Goal: Find specific page/section: Find specific page/section

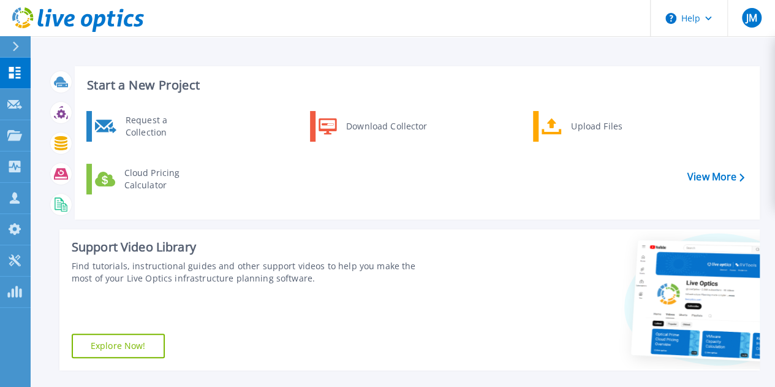
scroll to position [306, 0]
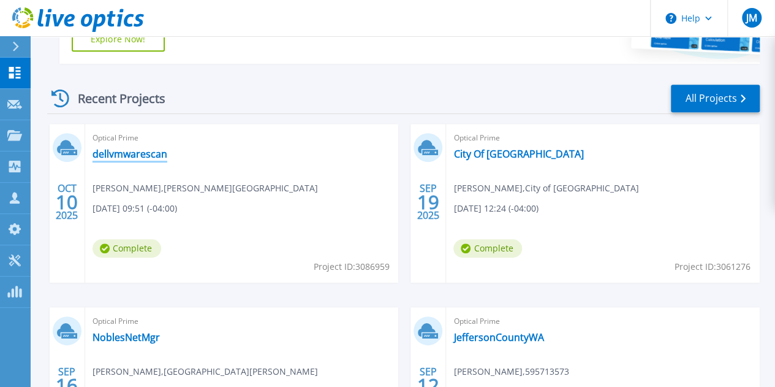
click at [142, 154] on link "dellvmwarescan" at bounding box center [130, 154] width 75 height 12
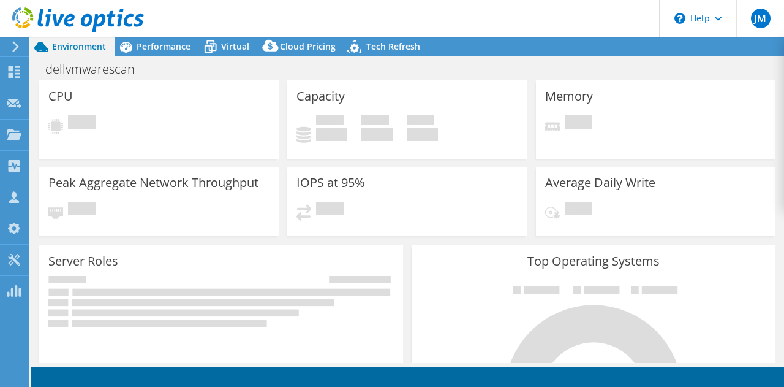
select select "USD"
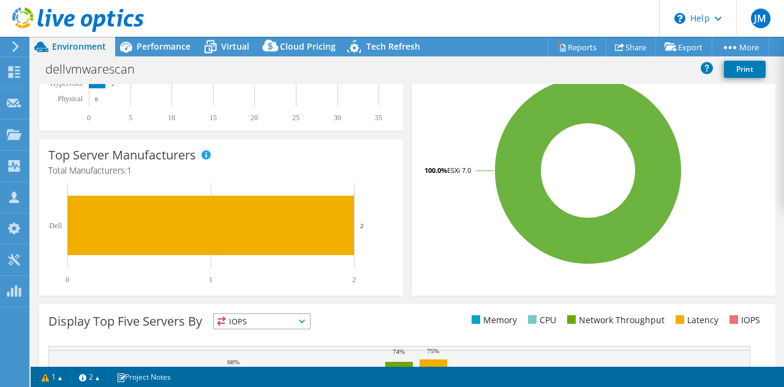
scroll to position [219, 0]
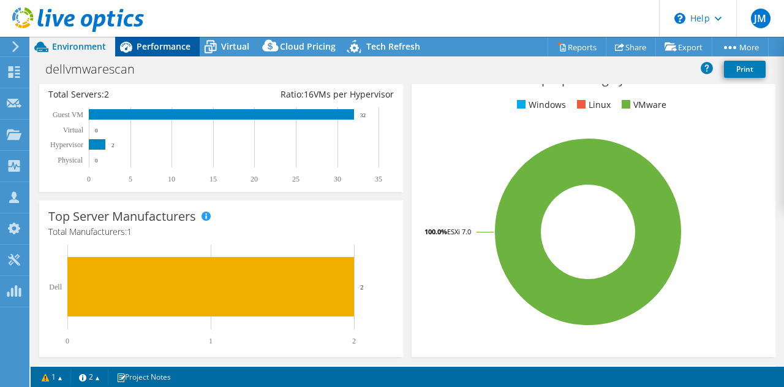
click at [172, 48] on span "Performance" at bounding box center [164, 46] width 54 height 12
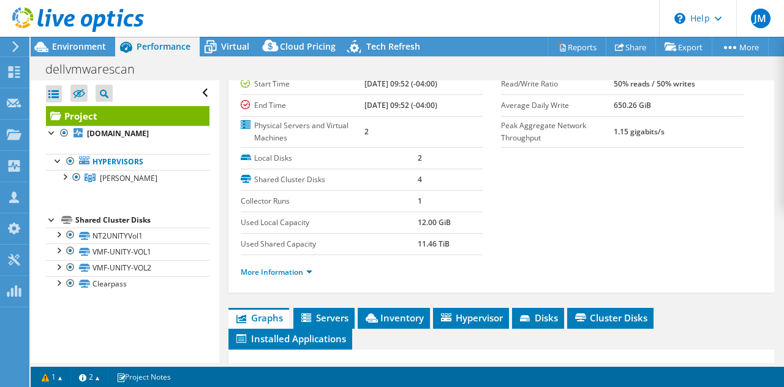
scroll to position [0, 0]
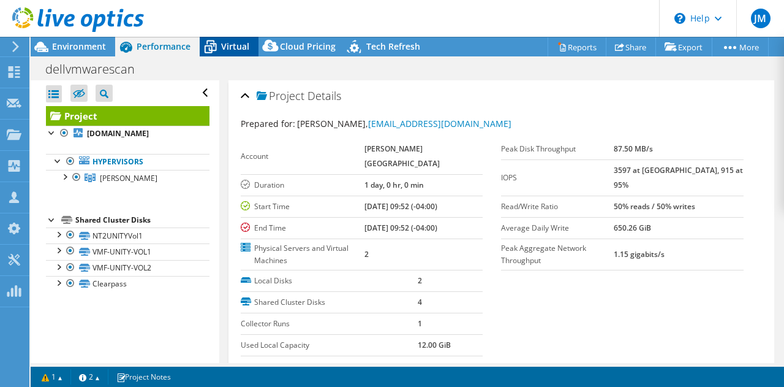
click at [243, 46] on span "Virtual" at bounding box center [235, 46] width 28 height 12
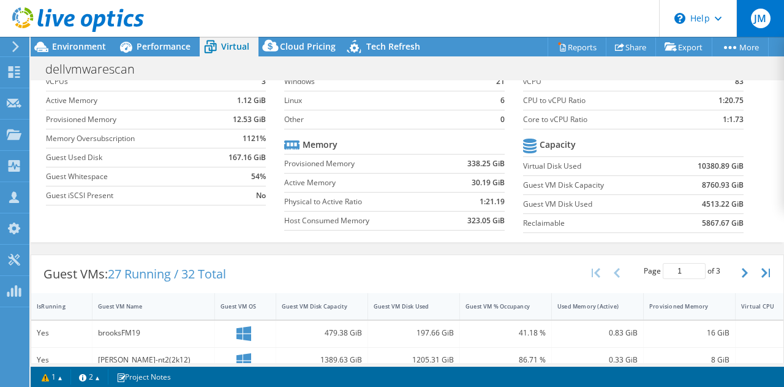
scroll to position [61, 0]
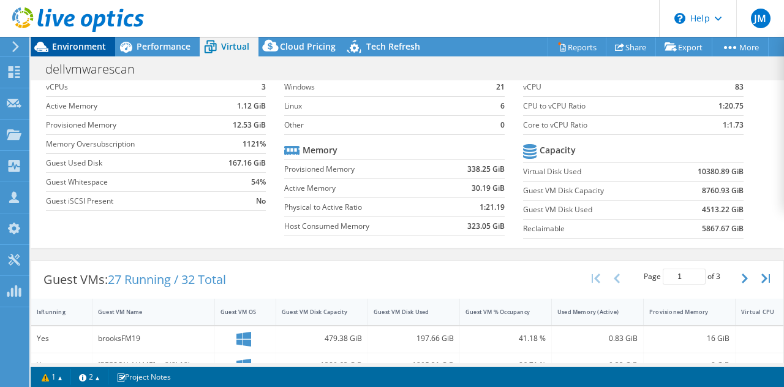
click at [90, 51] on span "Environment" at bounding box center [79, 46] width 54 height 12
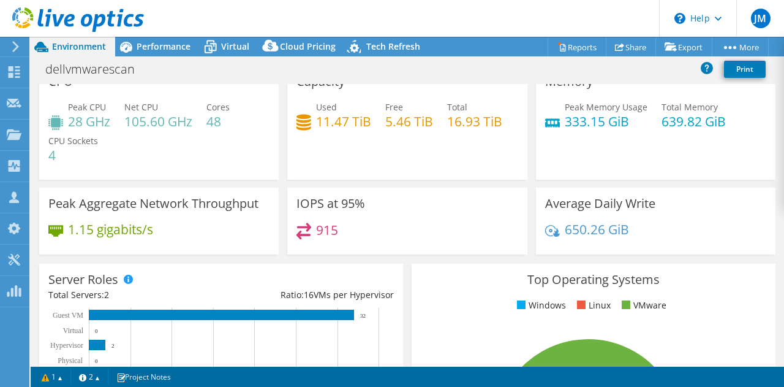
scroll to position [0, 0]
